Goal: Transaction & Acquisition: Purchase product/service

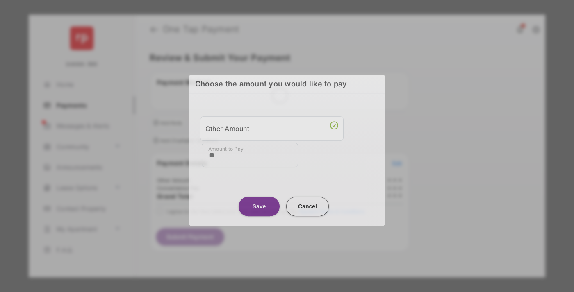
type input "**"
click at [259, 205] on button "Save" at bounding box center [258, 207] width 41 height 20
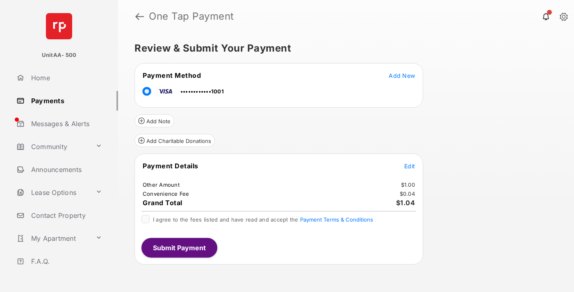
click at [409, 166] on span "Edit" at bounding box center [409, 166] width 11 height 7
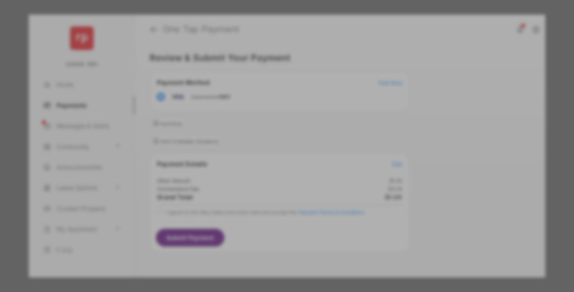
click at [259, 216] on button "Save" at bounding box center [258, 217] width 41 height 20
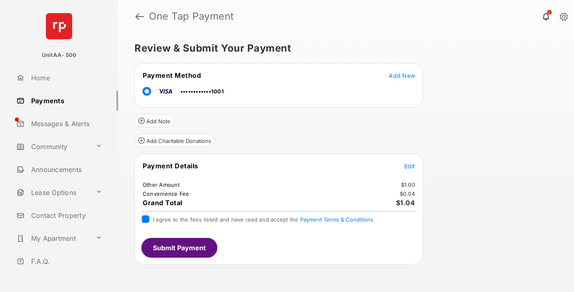
click at [179, 247] on button "Submit Payment" at bounding box center [179, 248] width 76 height 20
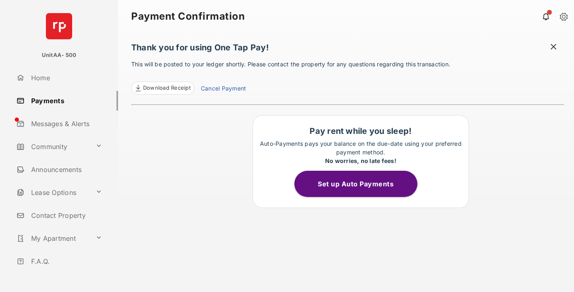
click at [64, 100] on link "Payments" at bounding box center [65, 101] width 105 height 20
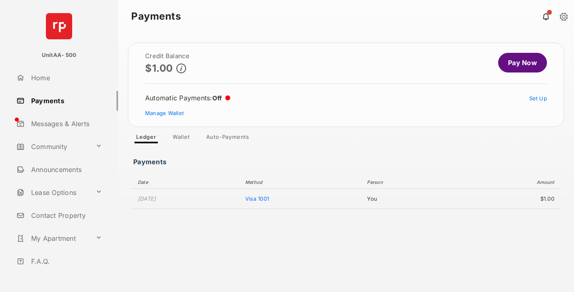
click at [519, 63] on link "Pay Now" at bounding box center [522, 63] width 49 height 20
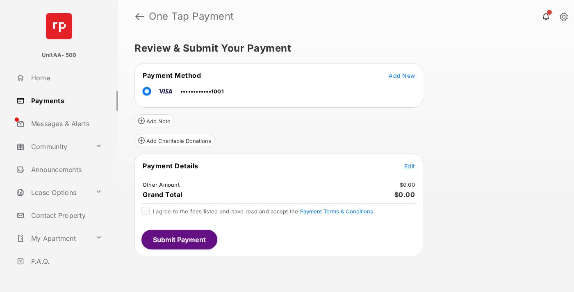
click at [409, 166] on span "Edit" at bounding box center [409, 166] width 11 height 7
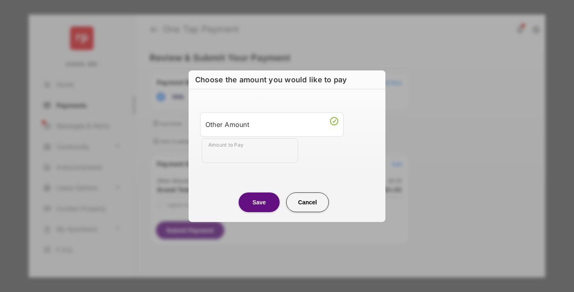
click at [272, 124] on div "Other Amount" at bounding box center [271, 124] width 133 height 14
type input "**"
click at [259, 202] on button "Save" at bounding box center [258, 202] width 41 height 20
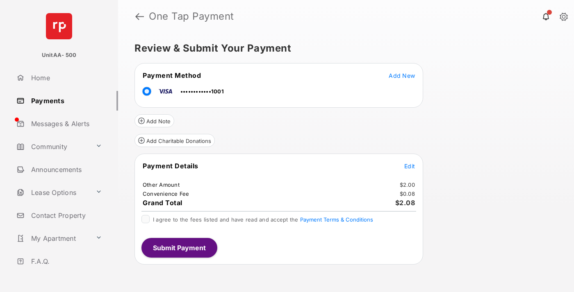
click at [179, 247] on button "Submit Payment" at bounding box center [179, 248] width 76 height 20
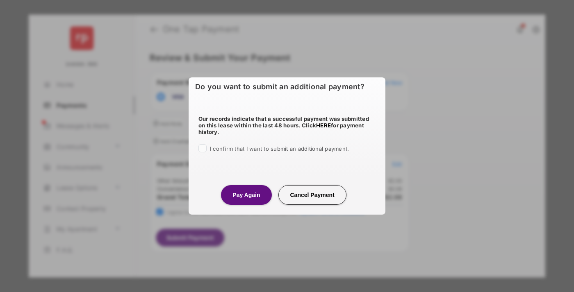
click at [246, 195] on button "Pay Again" at bounding box center [246, 195] width 50 height 20
